Goal: Task Accomplishment & Management: Use online tool/utility

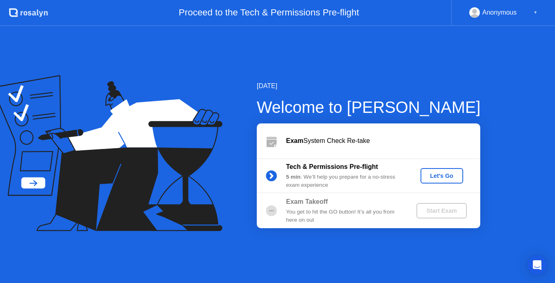
click at [440, 174] on div "Let's Go" at bounding box center [442, 176] width 36 height 6
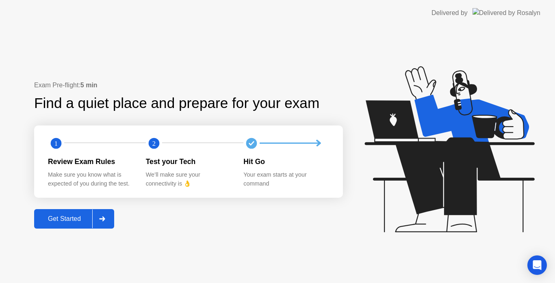
click at [109, 214] on div at bounding box center [101, 219] width 19 height 19
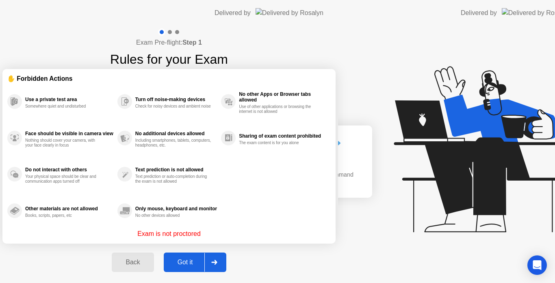
click at [204, 260] on div "Got it" at bounding box center [185, 262] width 38 height 7
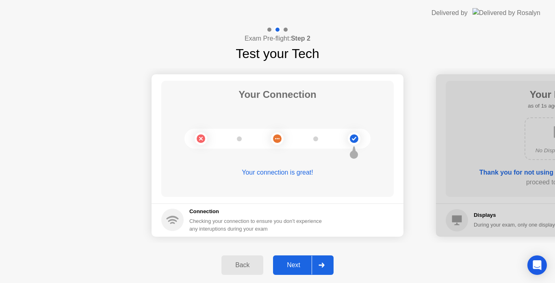
click at [290, 268] on div "Next" at bounding box center [293, 264] width 36 height 7
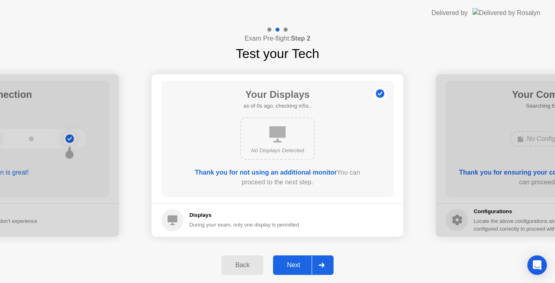
click at [294, 268] on div "Next" at bounding box center [293, 264] width 36 height 7
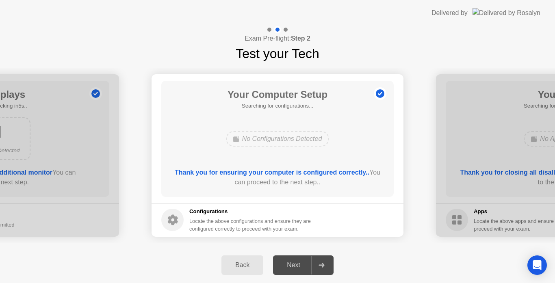
click at [338, 172] on b "Thank you for ensuring your computer is configured correctly.." at bounding box center [272, 172] width 194 height 7
click at [299, 136] on div "No Configurations Detected" at bounding box center [278, 138] width 104 height 15
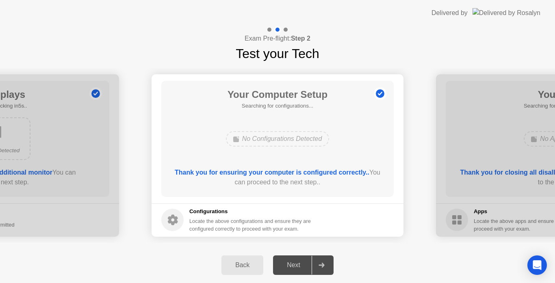
click at [299, 136] on div "No Configurations Detected" at bounding box center [278, 138] width 104 height 15
click at [301, 231] on div "Locate the above configurations and ensure they are configured correctly to pro…" at bounding box center [250, 224] width 123 height 15
click at [292, 266] on div "Next" at bounding box center [293, 264] width 36 height 7
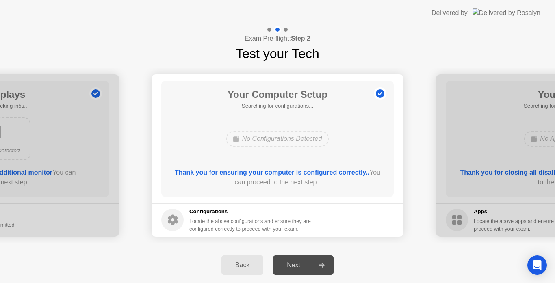
click at [292, 266] on div "Next" at bounding box center [293, 264] width 36 height 7
click at [338, 268] on div "Back Next" at bounding box center [277, 265] width 555 height 36
click at [228, 212] on h5 "Configurations" at bounding box center [250, 211] width 123 height 8
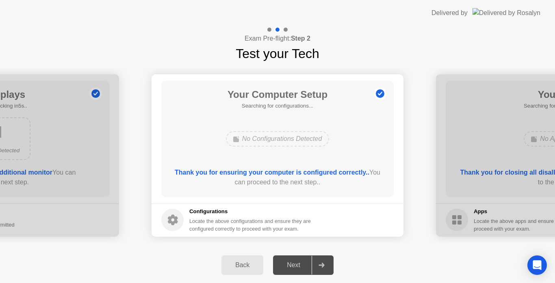
click at [228, 212] on h5 "Configurations" at bounding box center [250, 211] width 123 height 8
drag, startPoint x: 209, startPoint y: 178, endPoint x: 269, endPoint y: 190, distance: 61.3
click at [269, 190] on div "Thank you for ensuring your computer is configured correctly.. You can proceed …" at bounding box center [277, 179] width 209 height 23
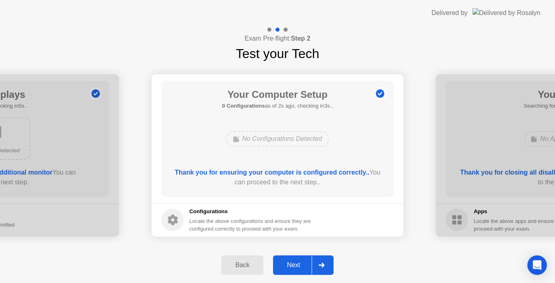
click at [303, 267] on div "Next" at bounding box center [293, 264] width 36 height 7
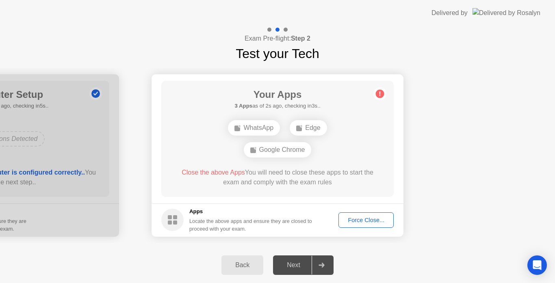
click at [369, 222] on div "Force Close..." at bounding box center [366, 220] width 50 height 6
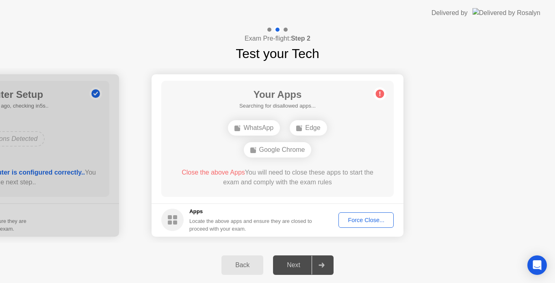
click at [358, 213] on button "Force Close..." at bounding box center [365, 219] width 55 height 15
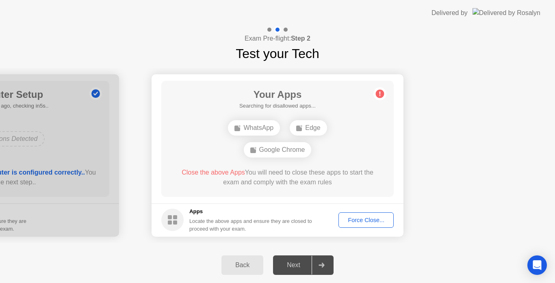
click at [355, 225] on button "Force Close..." at bounding box center [365, 219] width 55 height 15
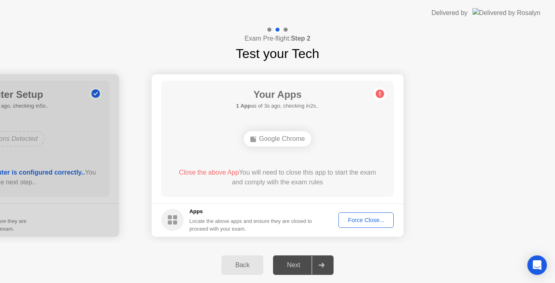
click at [354, 220] on div "Force Close..." at bounding box center [366, 220] width 50 height 6
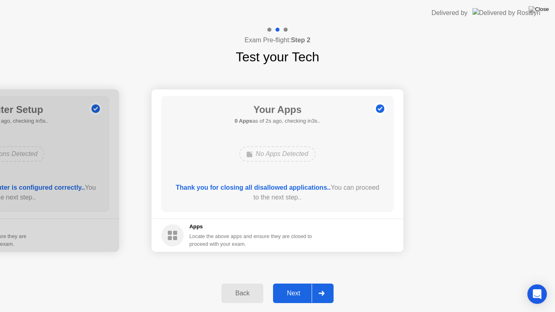
click at [295, 283] on div "Next" at bounding box center [293, 293] width 36 height 7
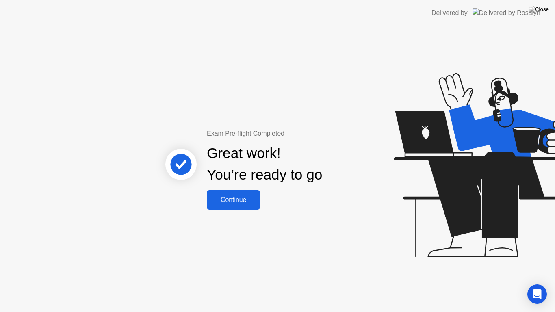
click at [233, 196] on div "Continue" at bounding box center [233, 199] width 48 height 7
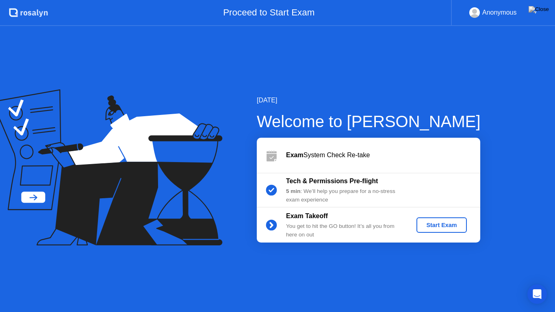
click at [429, 224] on div "Start Exam" at bounding box center [440, 225] width 43 height 6
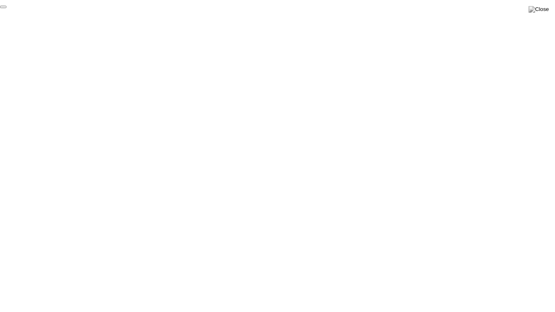
click div "End Proctoring Session"
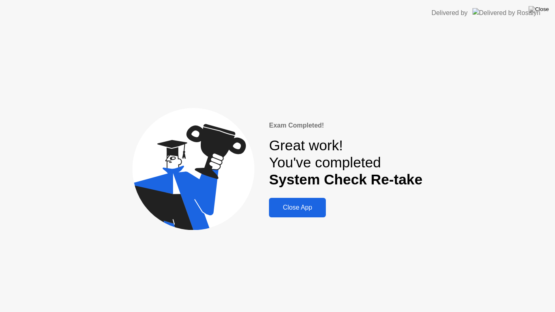
click at [319, 204] on div "Close App" at bounding box center [297, 207] width 52 height 7
